Goal: Entertainment & Leisure: Consume media (video, audio)

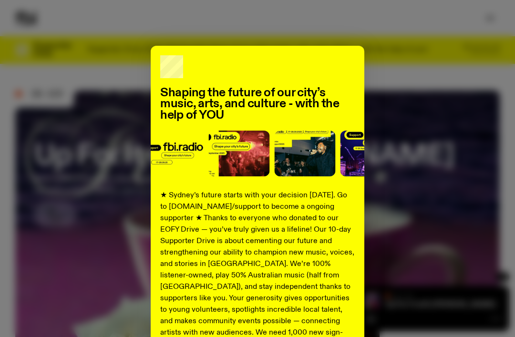
click at [435, 208] on div "Shaping the future of our city’s music, arts, and culture - with the help of YO…" at bounding box center [257, 242] width 485 height 392
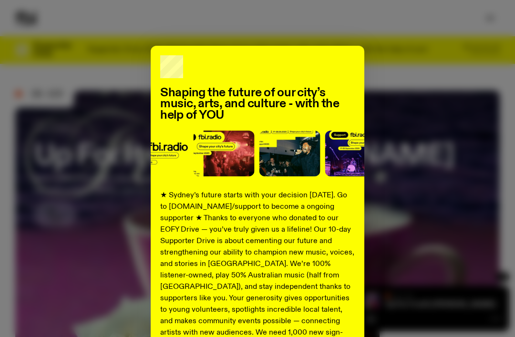
click at [477, 144] on div "Shaping the future of our city’s music, arts, and culture - with the help of YO…" at bounding box center [257, 242] width 485 height 392
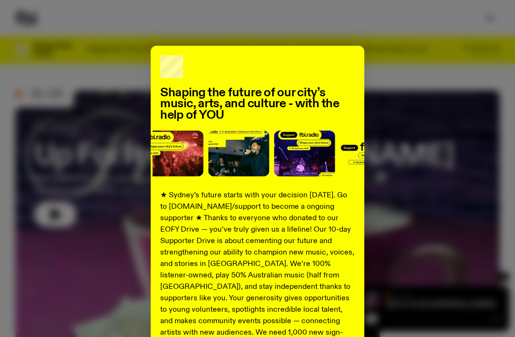
click at [270, 268] on p "★ Sydney’s future starts with your decision [DATE]. Go to [DOMAIN_NAME]/support…" at bounding box center [257, 287] width 195 height 195
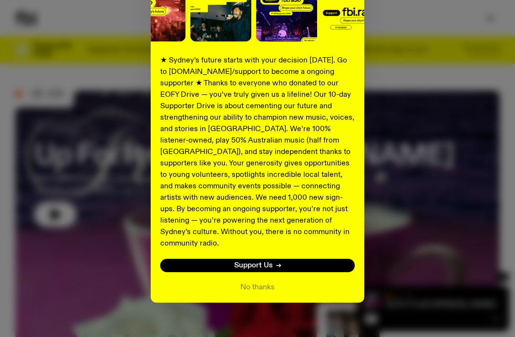
scroll to position [134, 0]
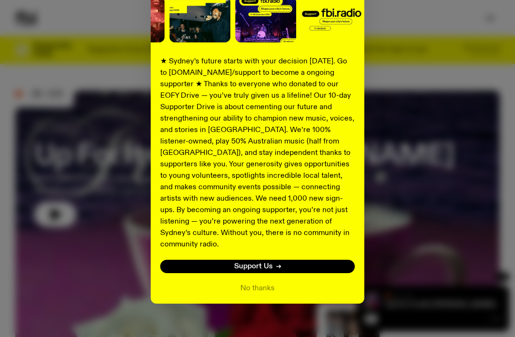
click at [263, 283] on button "No thanks" at bounding box center [257, 288] width 34 height 11
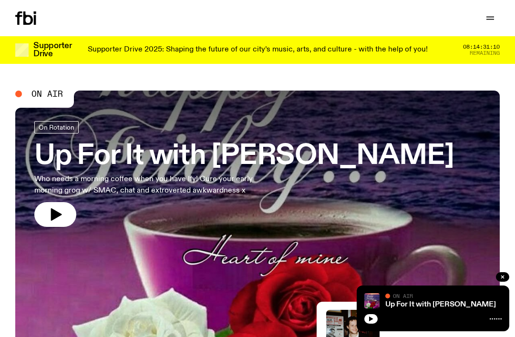
click at [60, 214] on icon "button" at bounding box center [56, 214] width 11 height 12
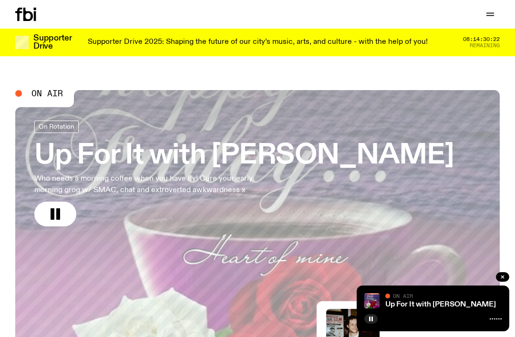
scroll to position [2, 0]
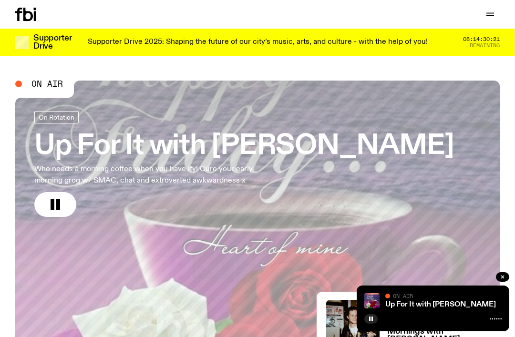
click at [52, 200] on rect "button" at bounding box center [53, 204] width 4 height 11
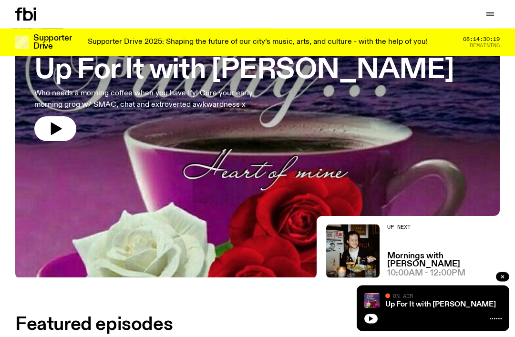
scroll to position [94, 0]
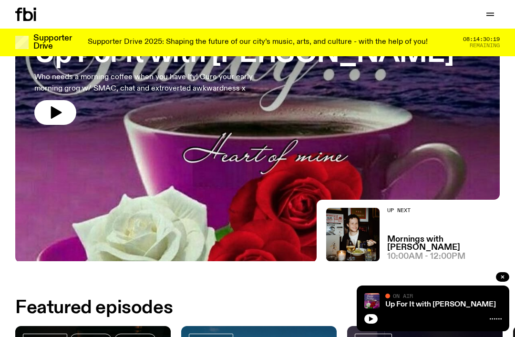
click at [55, 111] on icon "button" at bounding box center [56, 112] width 11 height 12
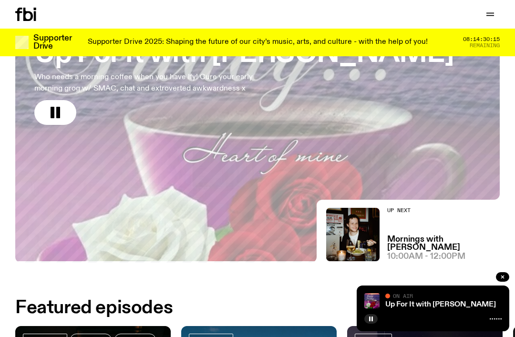
click at [53, 114] on rect "button" at bounding box center [53, 112] width 4 height 11
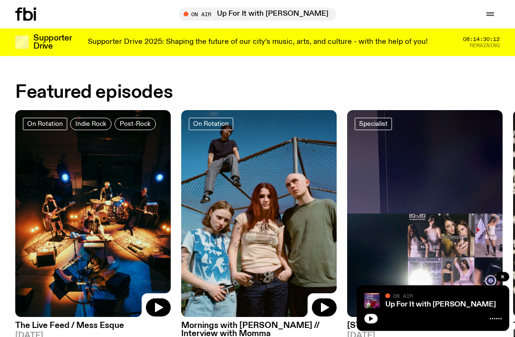
scroll to position [311, 0]
click at [261, 228] on img at bounding box center [259, 214] width 156 height 208
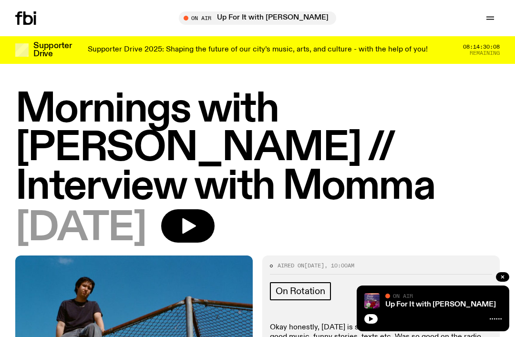
click at [196, 225] on icon "button" at bounding box center [189, 226] width 14 height 16
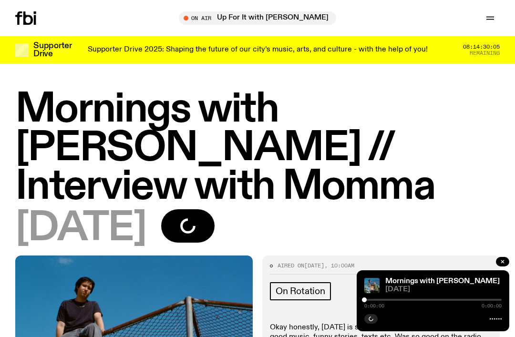
click at [502, 267] on button "button" at bounding box center [502, 262] width 13 height 10
